Goal: Find specific page/section: Find specific page/section

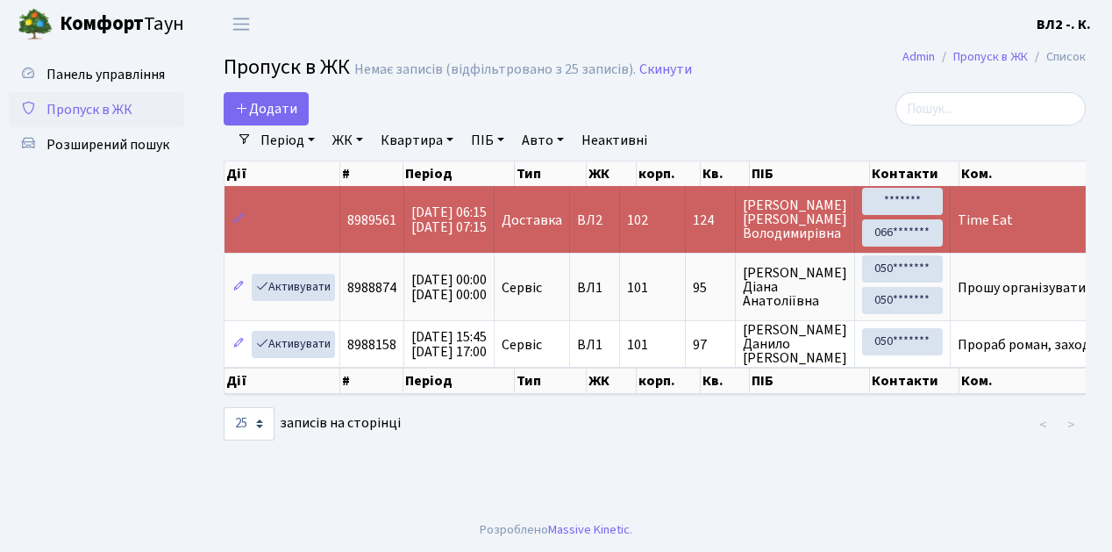
select select "25"
click at [149, 142] on span "Розширений пошук" at bounding box center [107, 144] width 123 height 19
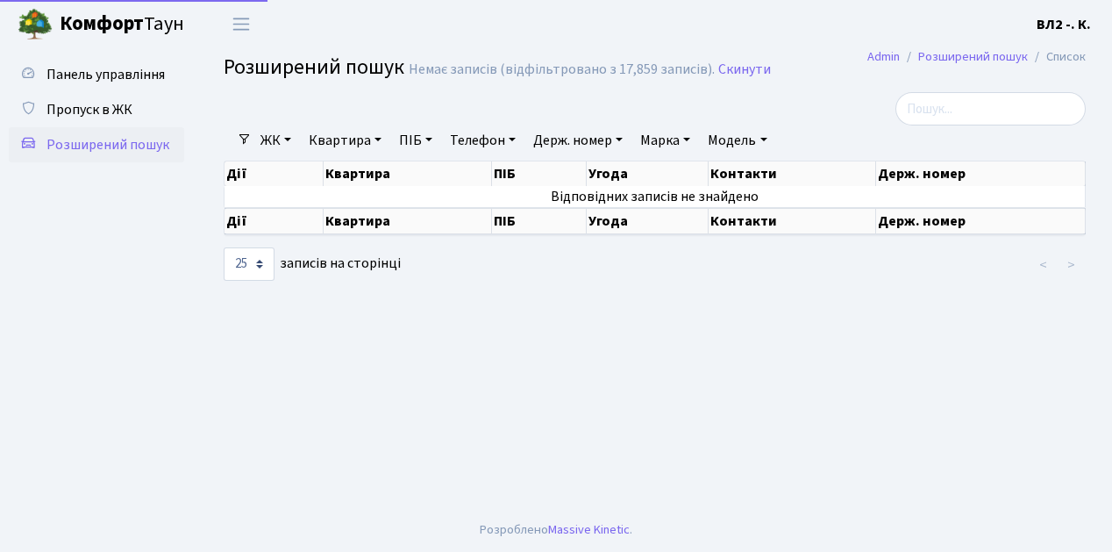
select select "25"
click at [333, 142] on link "Квартира" at bounding box center [345, 140] width 87 height 30
type input "78"
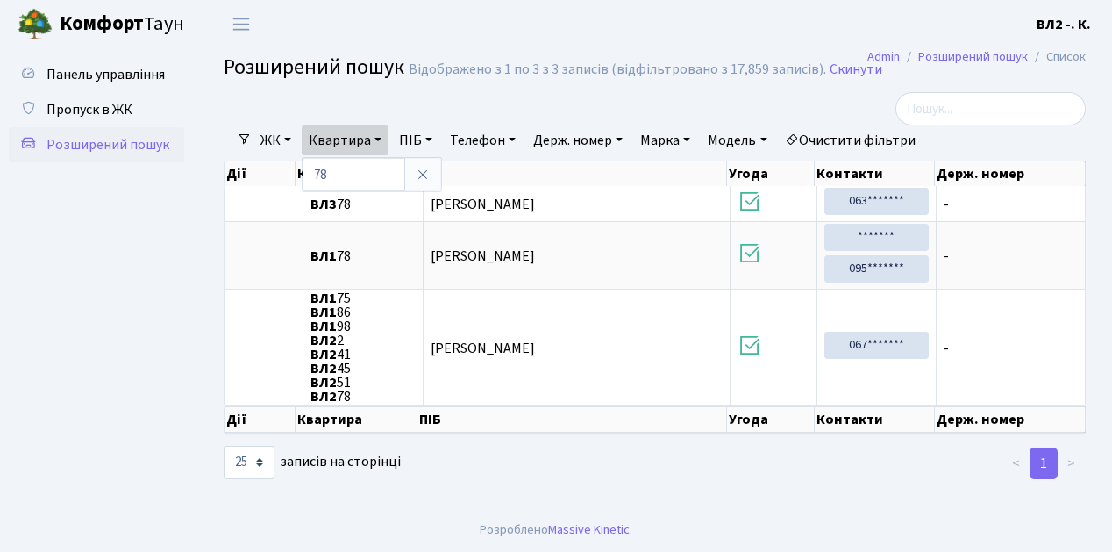
click at [144, 325] on ul "Панель управління Пропуск в ЖК Розширений пошук" at bounding box center [96, 278] width 175 height 442
click at [104, 110] on span "Пропуск в ЖК" at bounding box center [89, 109] width 86 height 19
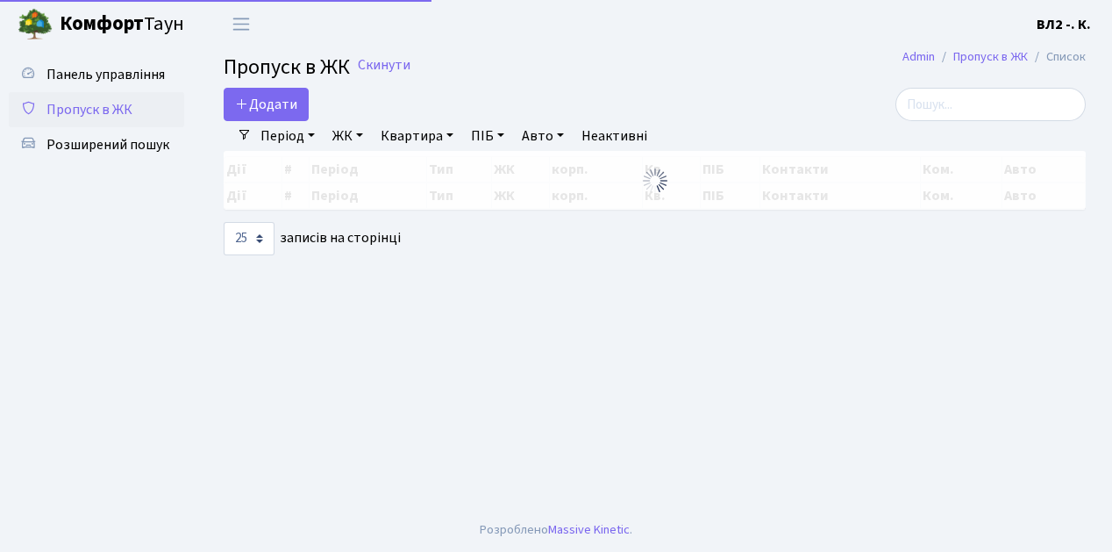
select select "25"
